Goal: Download file/media

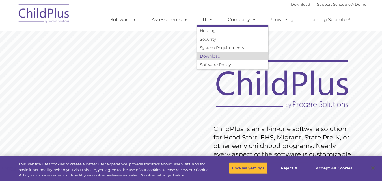
click at [210, 55] on link "Download" at bounding box center [232, 56] width 71 height 8
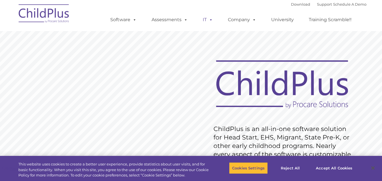
click at [202, 19] on link "IT" at bounding box center [207, 19] width 21 height 11
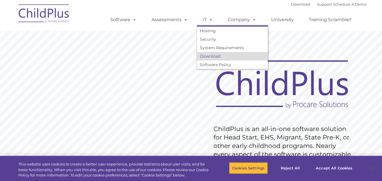
click at [212, 56] on link "Download" at bounding box center [232, 56] width 71 height 8
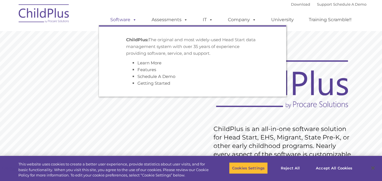
click at [119, 21] on link "Software" at bounding box center [124, 19] width 38 height 11
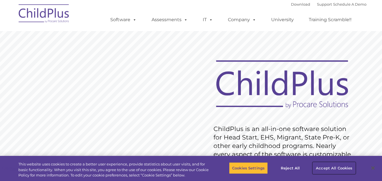
click at [332, 167] on button "Accept All Cookies" at bounding box center [334, 168] width 43 height 12
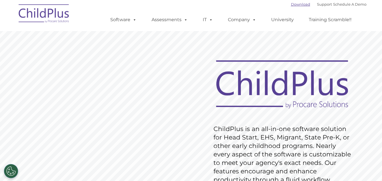
click at [291, 3] on link "Download" at bounding box center [300, 4] width 19 height 5
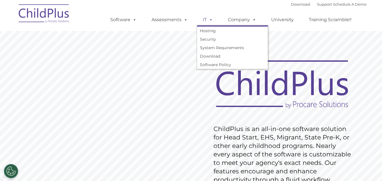
click at [204, 17] on link "IT" at bounding box center [207, 19] width 21 height 11
click at [215, 57] on link "Download" at bounding box center [232, 56] width 71 height 8
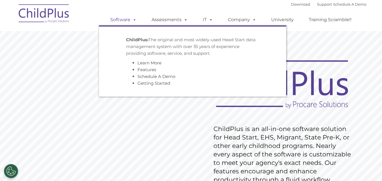
click at [126, 20] on link "Software" at bounding box center [124, 19] width 38 height 11
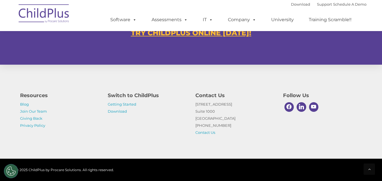
scroll to position [384, 0]
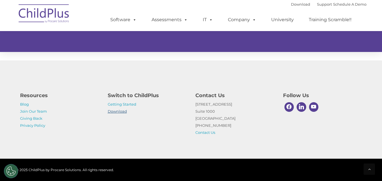
click at [122, 110] on link "Download" at bounding box center [117, 111] width 19 height 5
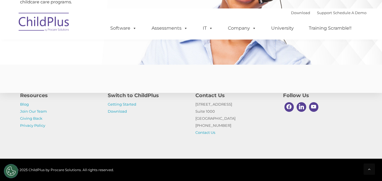
scroll to position [1419, 0]
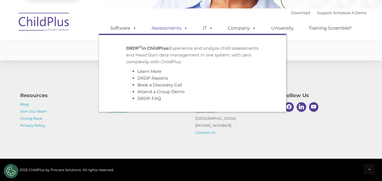
click at [162, 27] on link "Assessments" at bounding box center [169, 28] width 47 height 11
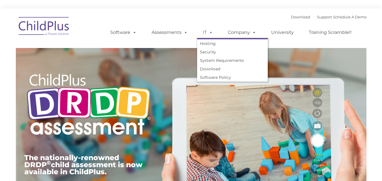
type input ""
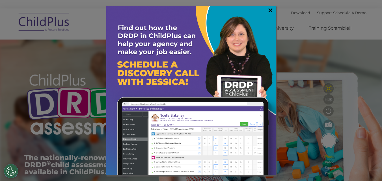
click at [271, 11] on link "×" at bounding box center [270, 10] width 7 height 6
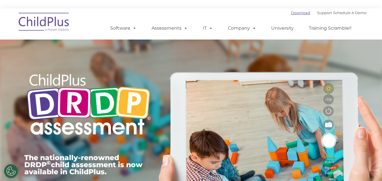
click at [300, 14] on link "Download" at bounding box center [300, 12] width 19 height 5
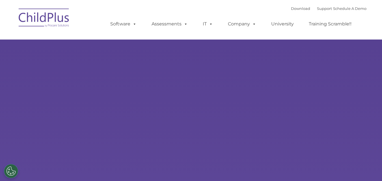
select select "MEDIUM"
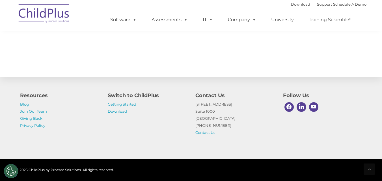
scroll to position [642, 0]
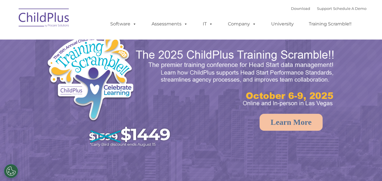
select select "MEDIUM"
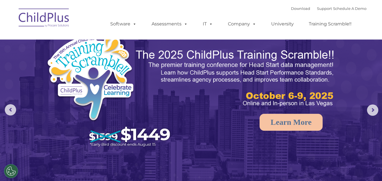
click at [291, 5] on div "Download Support | Schedule A Demo " at bounding box center [328, 8] width 75 height 8
click at [291, 7] on link "Download" at bounding box center [300, 8] width 19 height 5
